Goal: Transaction & Acquisition: Purchase product/service

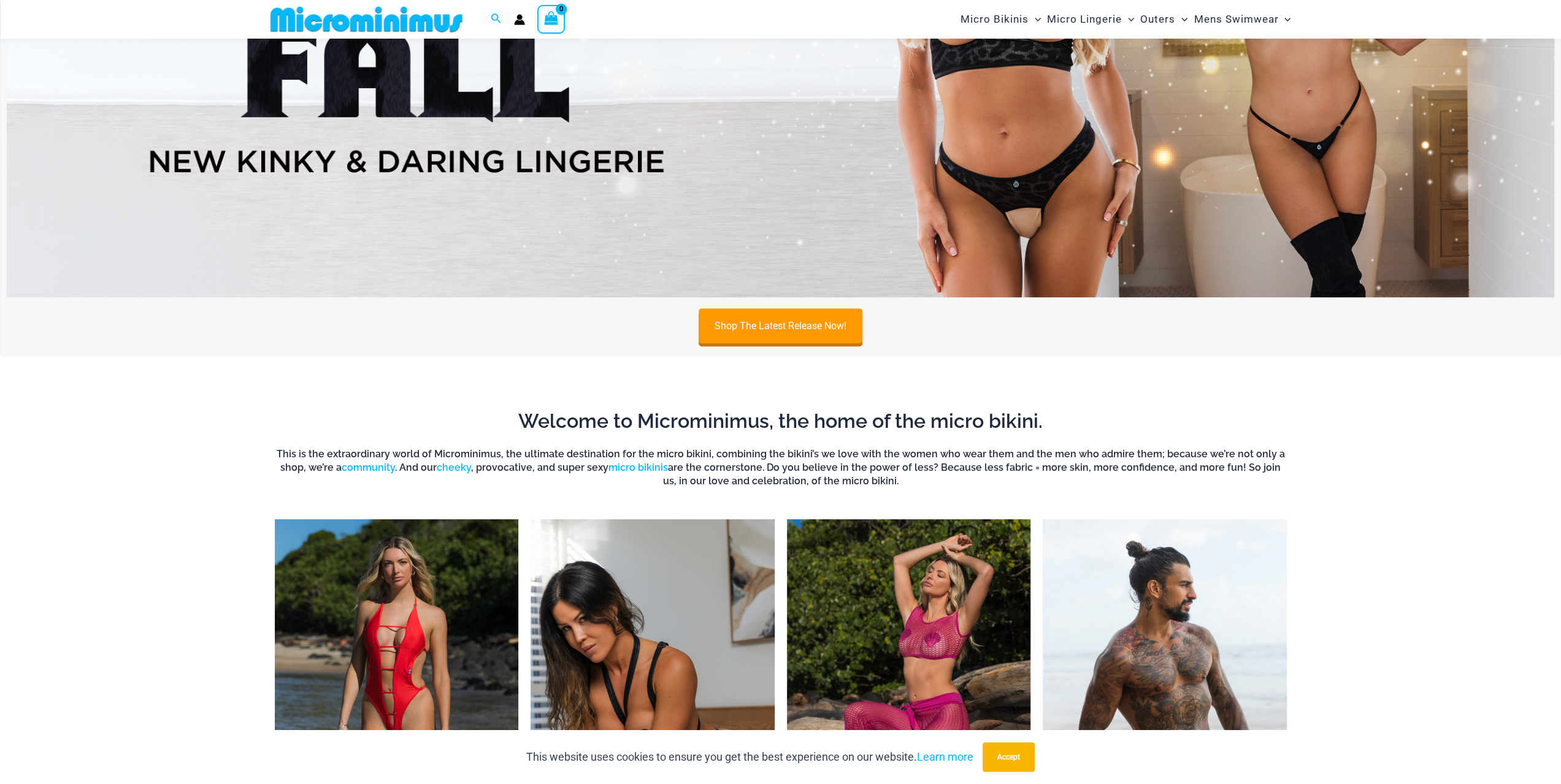
scroll to position [357, 0]
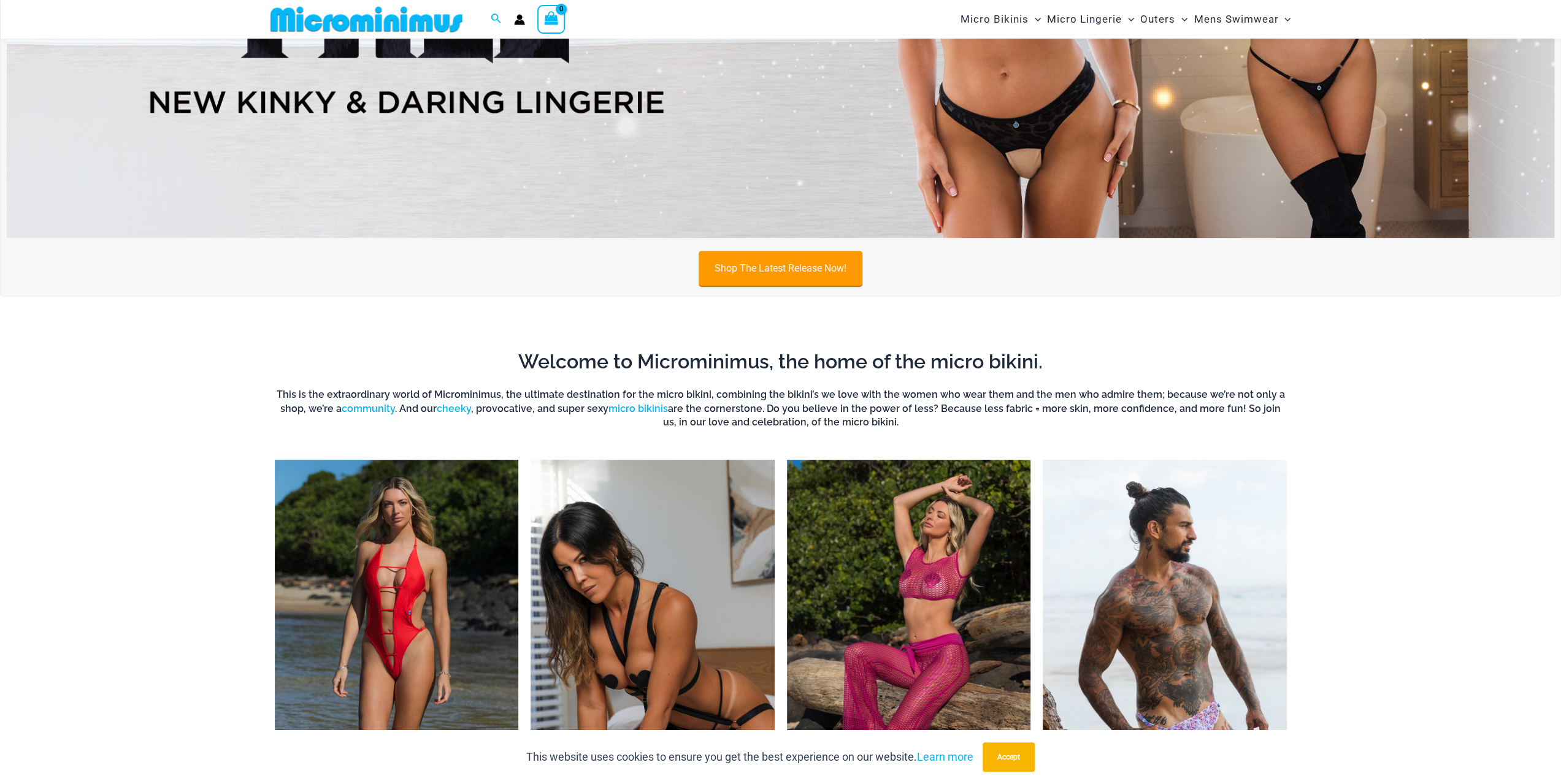
click at [764, 268] on link "Shop The Latest Release Now!" at bounding box center [780, 268] width 164 height 35
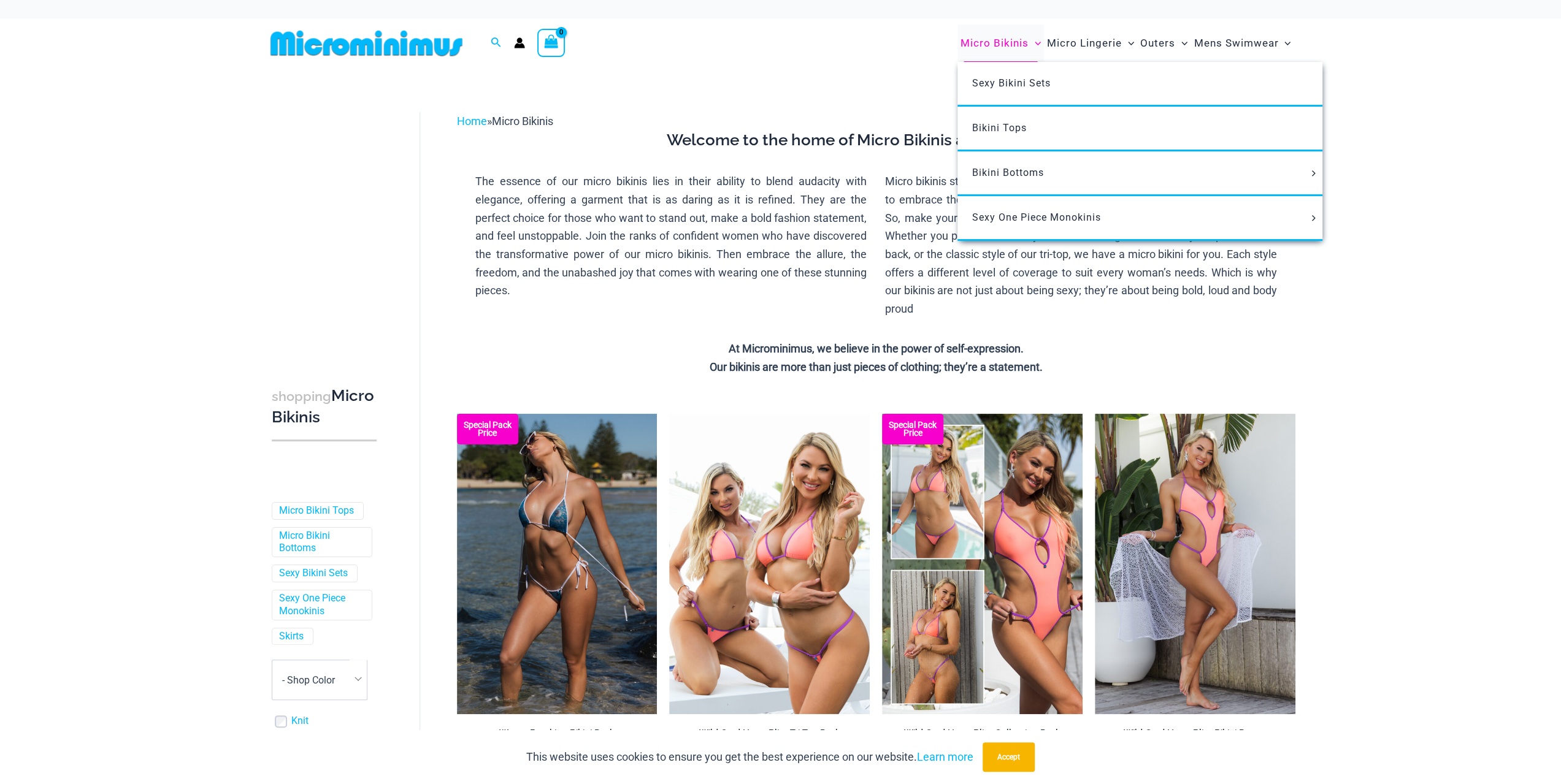
click at [1013, 45] on span "Micro Bikinis" at bounding box center [994, 43] width 68 height 32
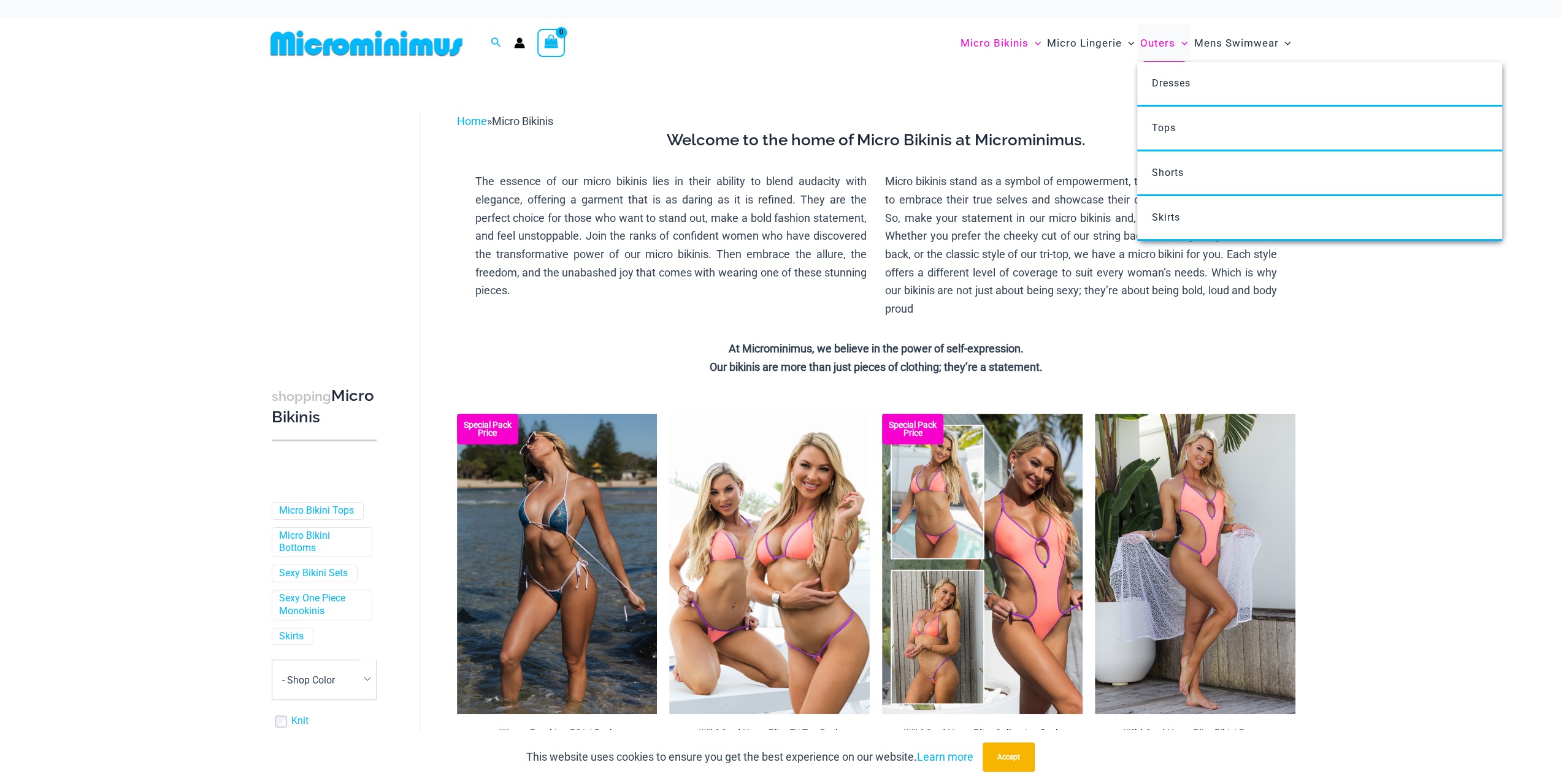
click at [1168, 39] on span "Outers" at bounding box center [1158, 43] width 35 height 32
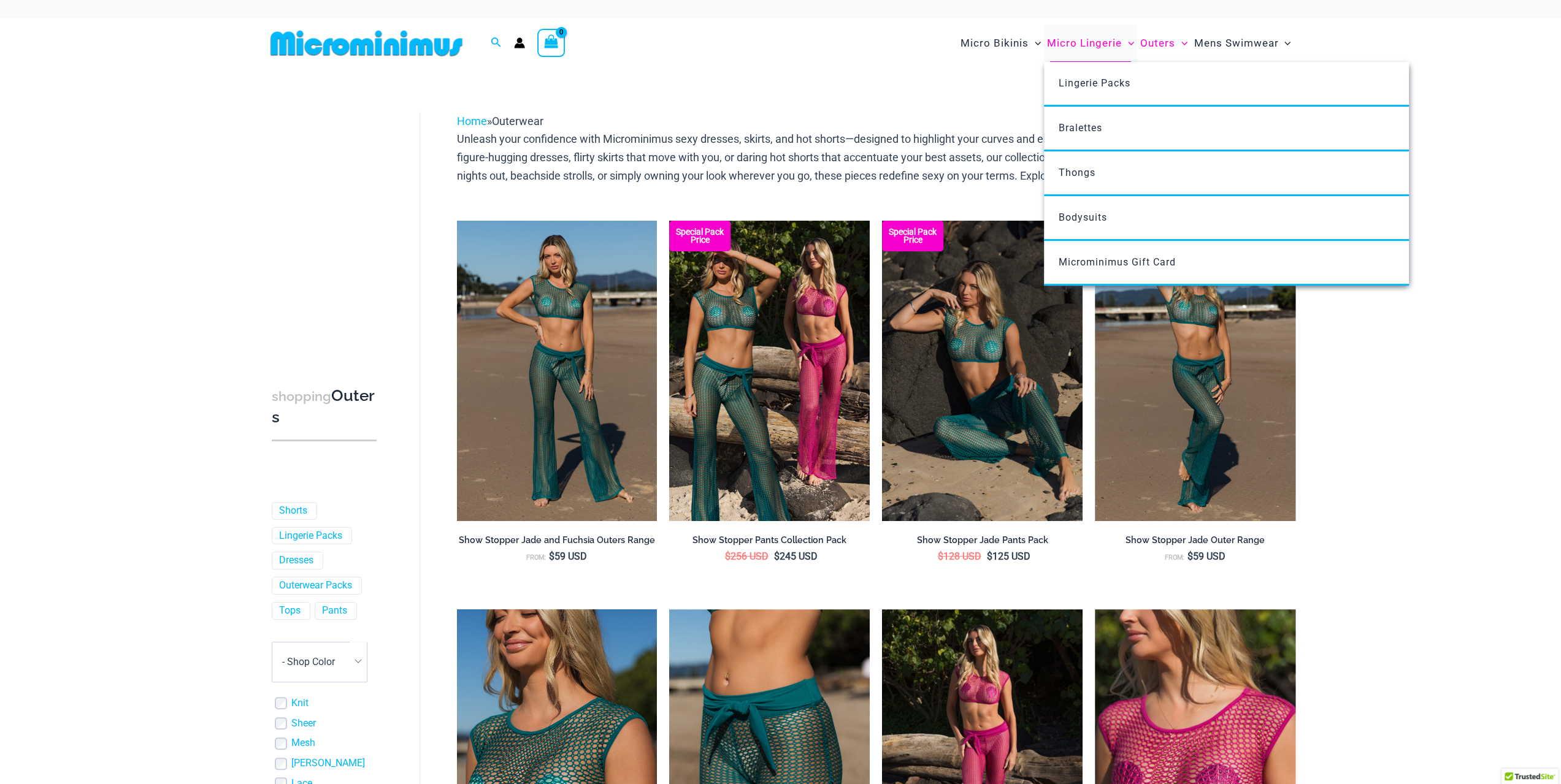
click at [1059, 40] on span "Micro Lingerie" at bounding box center [1084, 43] width 75 height 32
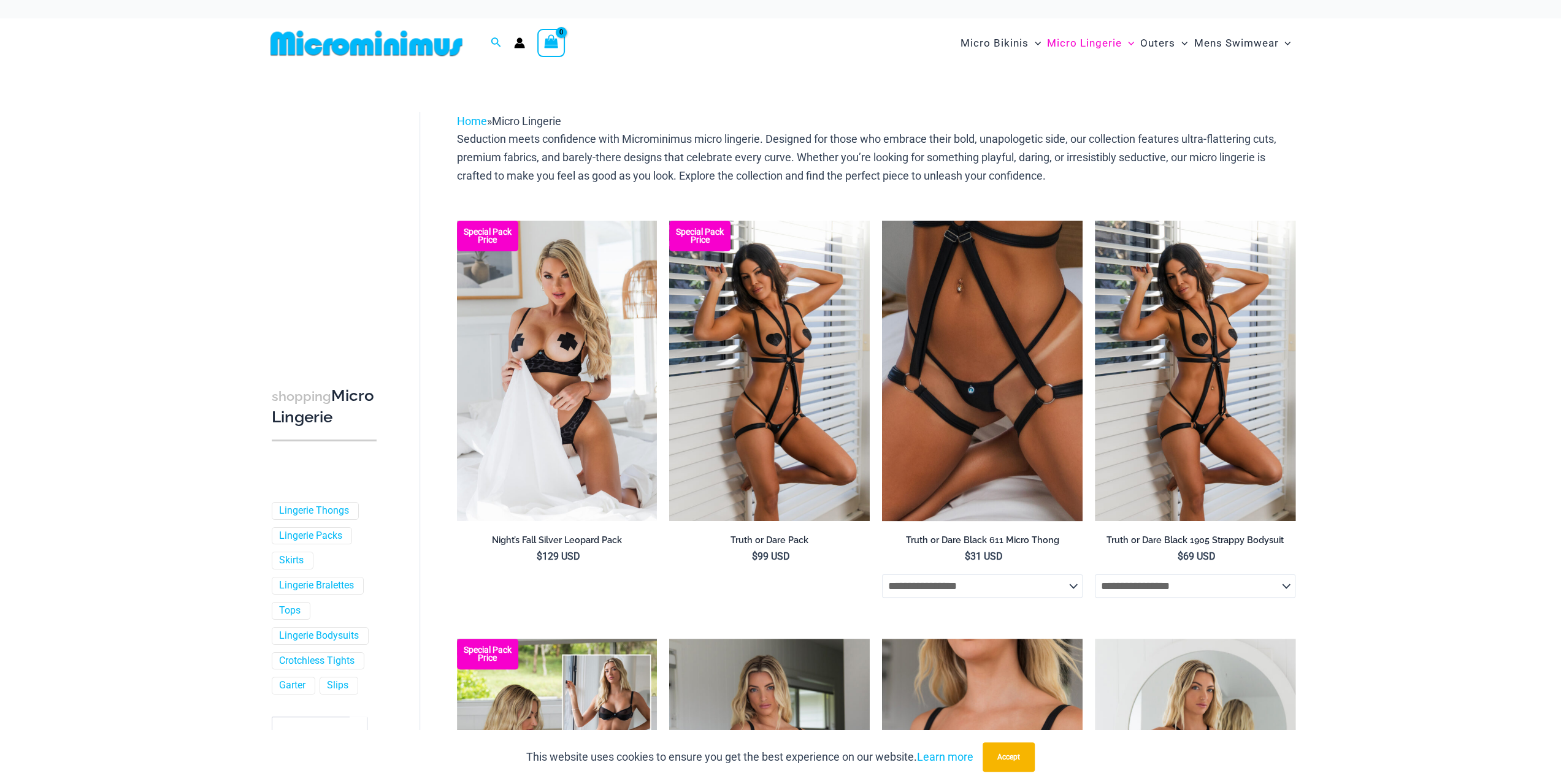
click at [329, 57] on div at bounding box center [372, 43] width 213 height 50
click at [343, 45] on img at bounding box center [366, 43] width 202 height 28
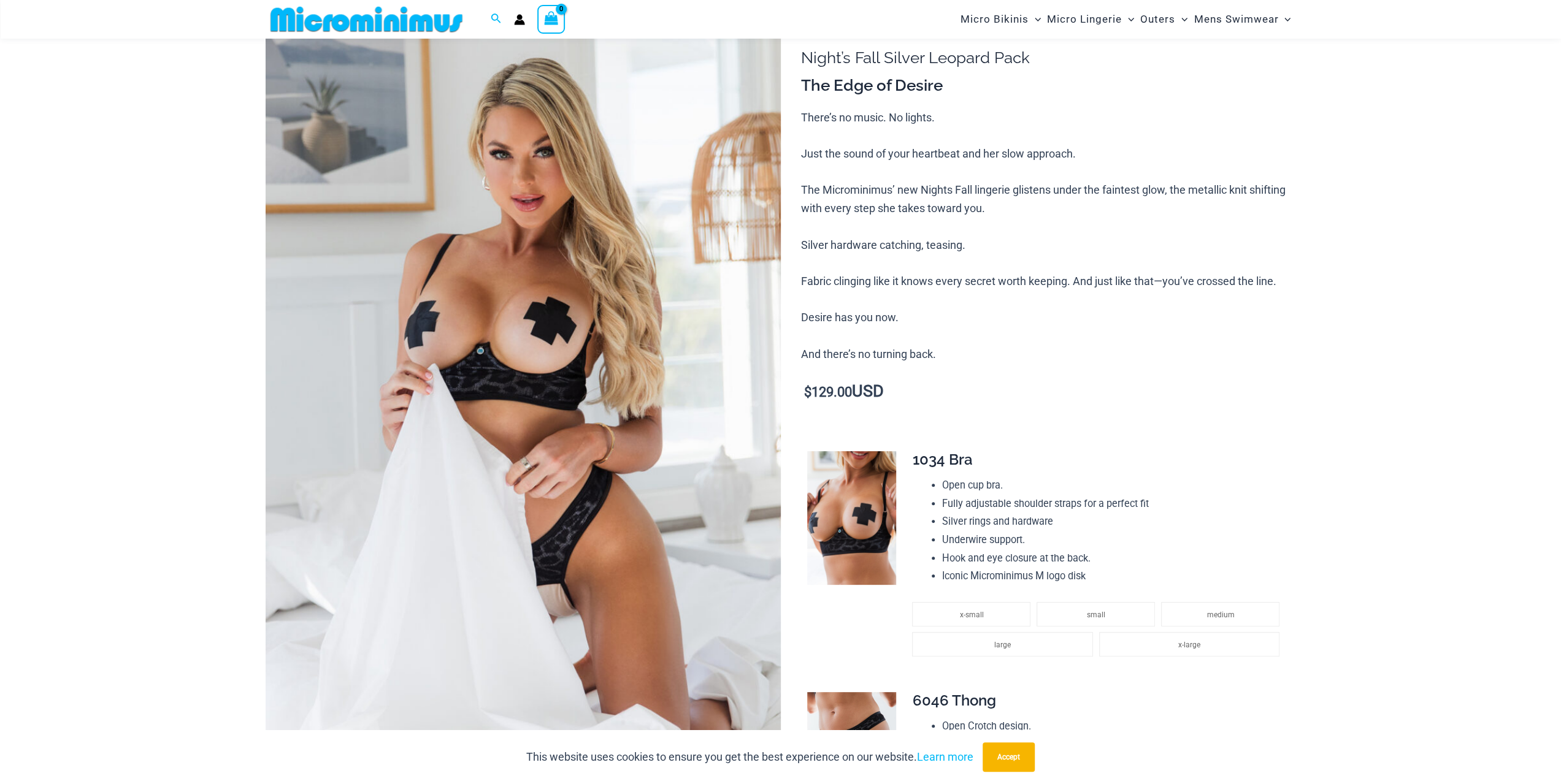
scroll to position [52, 0]
